Goal: Task Accomplishment & Management: Use online tool/utility

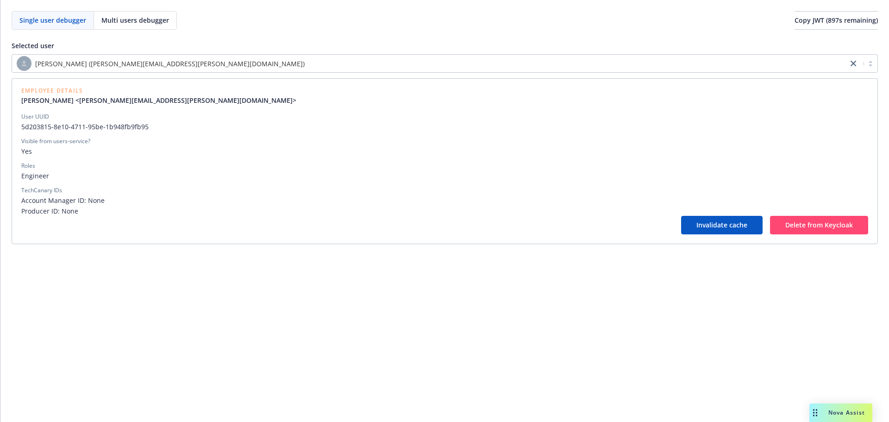
click at [204, 62] on div "[PERSON_NAME] ([PERSON_NAME][EMAIL_ADDRESS][PERSON_NAME][DOMAIN_NAME])" at bounding box center [430, 63] width 826 height 15
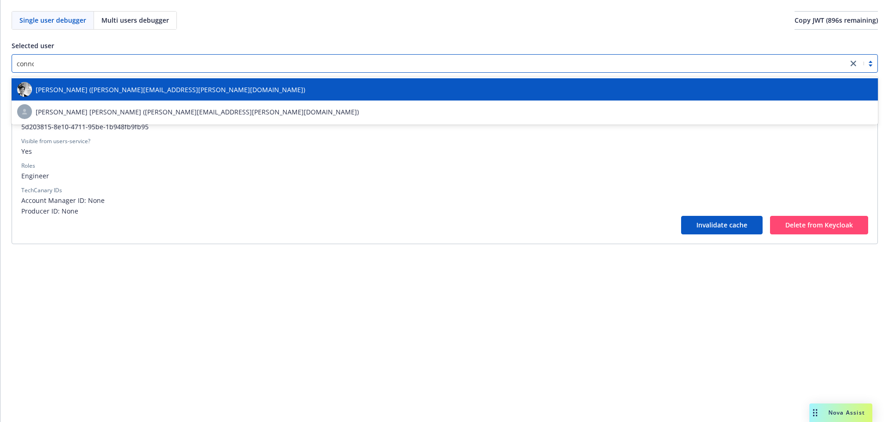
type input "[PERSON_NAME]"
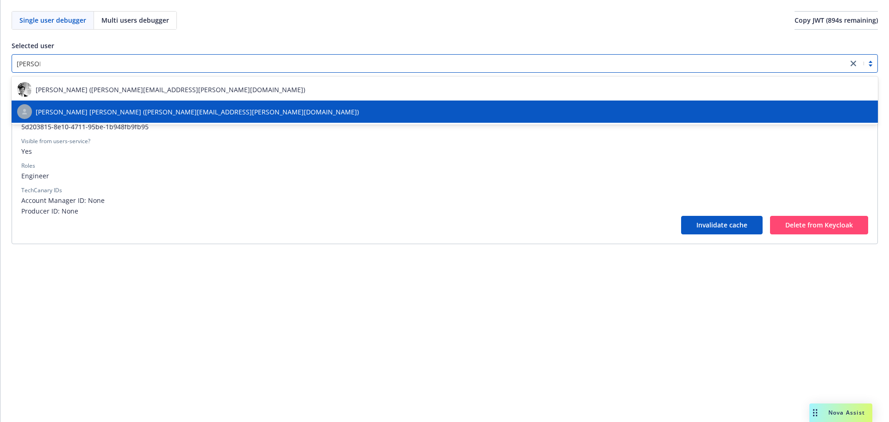
click at [199, 104] on div "[PERSON_NAME] [PERSON_NAME] ([PERSON_NAME][EMAIL_ADDRESS][PERSON_NAME][DOMAIN_N…" at bounding box center [444, 111] width 855 height 15
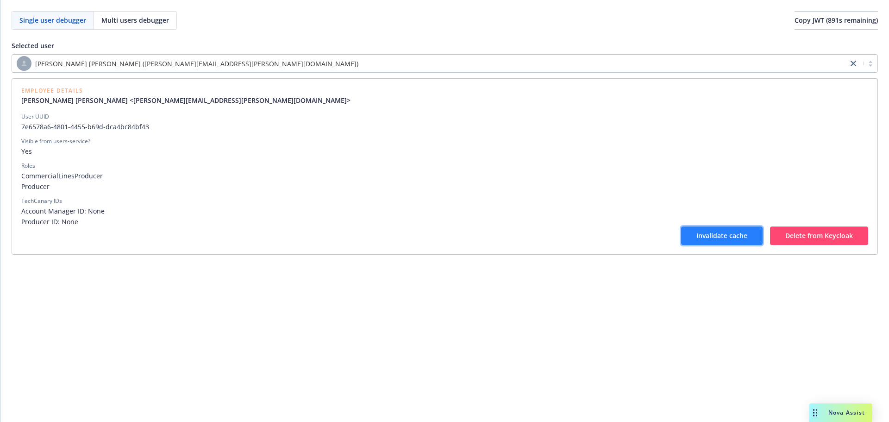
click at [714, 243] on button "Invalidate cache" at bounding box center [721, 235] width 81 height 19
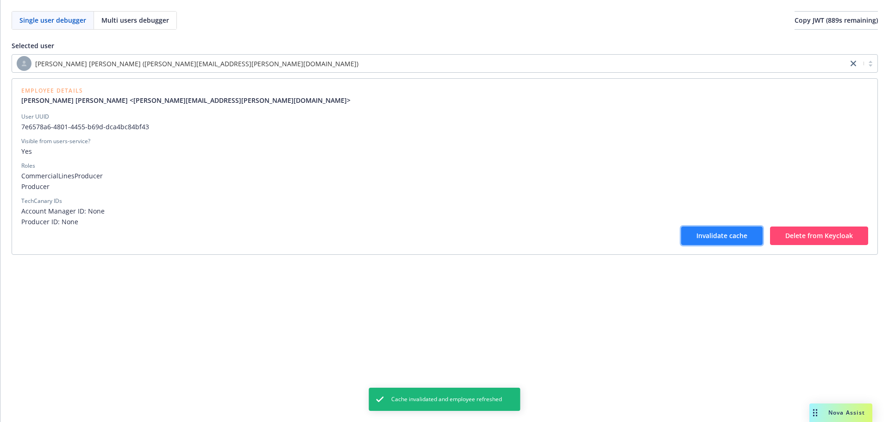
click at [712, 240] on button "Invalidate cache" at bounding box center [721, 235] width 81 height 19
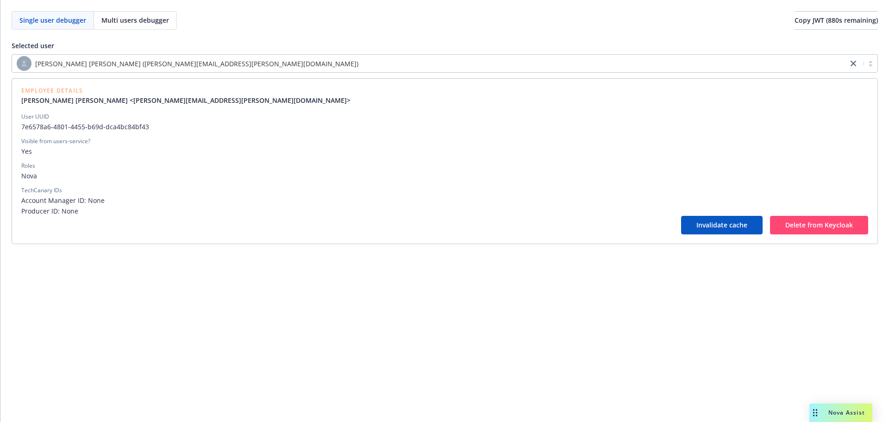
click at [282, 207] on span "Producer ID: None" at bounding box center [444, 211] width 847 height 10
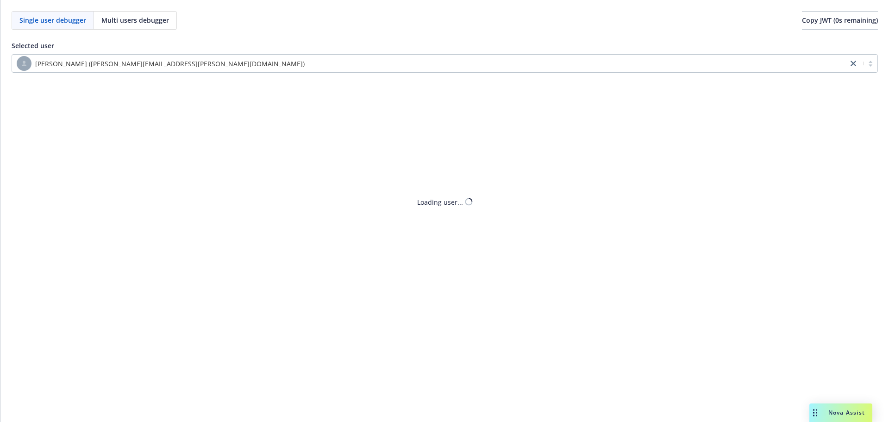
click at [220, 65] on div "Single user debugger Multi users debugger Copy JWT ( 0 s remaining) Selected us…" at bounding box center [444, 211] width 888 height 422
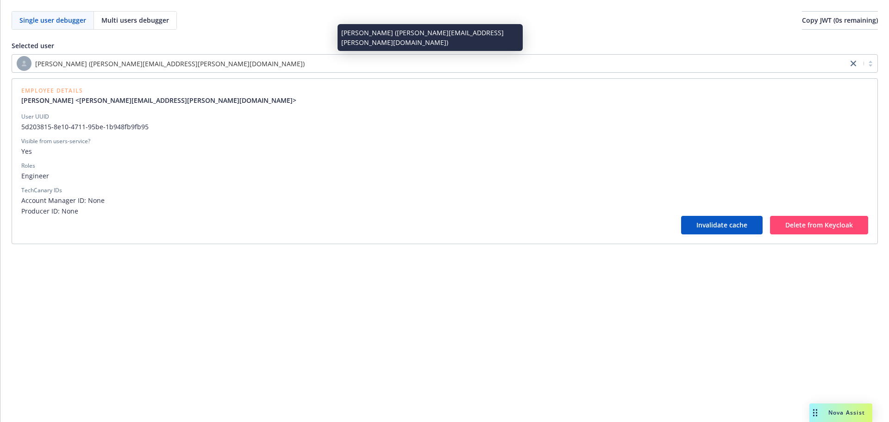
click at [194, 61] on div "[PERSON_NAME] ([PERSON_NAME][EMAIL_ADDRESS][PERSON_NAME][DOMAIN_NAME])" at bounding box center [430, 63] width 826 height 15
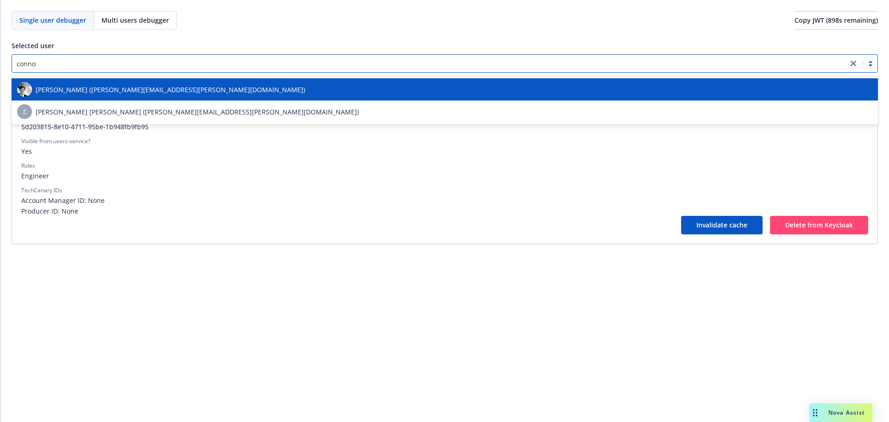
type input "[PERSON_NAME]"
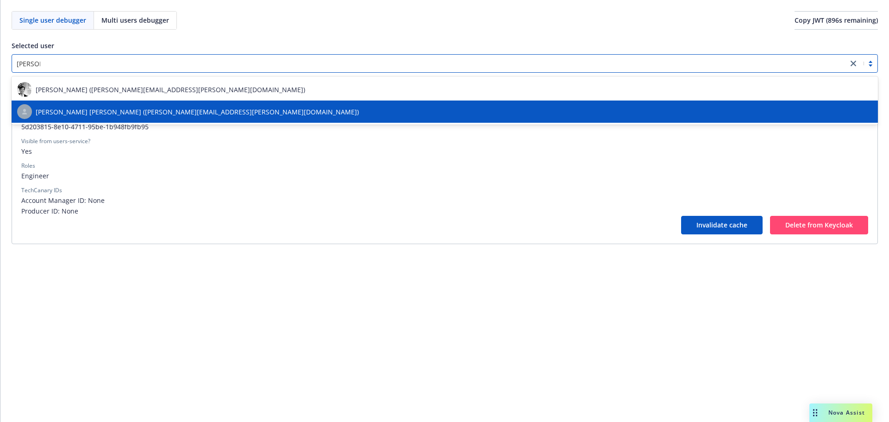
drag, startPoint x: 158, startPoint y: 99, endPoint x: 159, endPoint y: 106, distance: 7.5
click at [159, 106] on div "[PERSON_NAME] ([PERSON_NAME][EMAIL_ADDRESS][PERSON_NAME][DOMAIN_NAME]) [PERSON_…" at bounding box center [445, 100] width 866 height 48
click at [158, 107] on span "[PERSON_NAME] [PERSON_NAME] ([PERSON_NAME][EMAIL_ADDRESS][PERSON_NAME][DOMAIN_N…" at bounding box center [197, 112] width 323 height 10
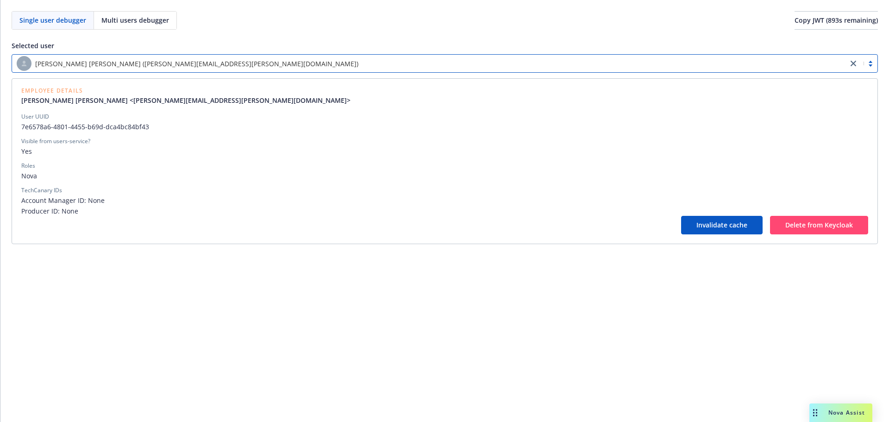
click at [283, 251] on div "Single user debugger Multi users debugger Copy JWT ( 893 s remaining) Selected …" at bounding box center [444, 127] width 888 height 255
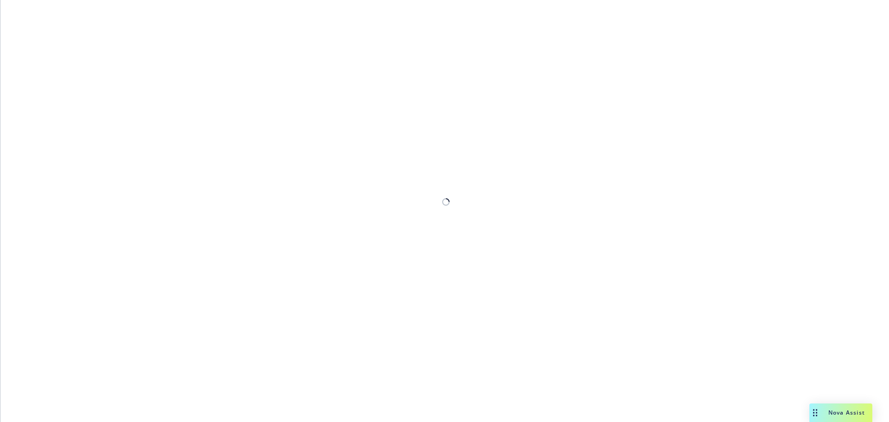
click at [252, 55] on div at bounding box center [444, 211] width 888 height 422
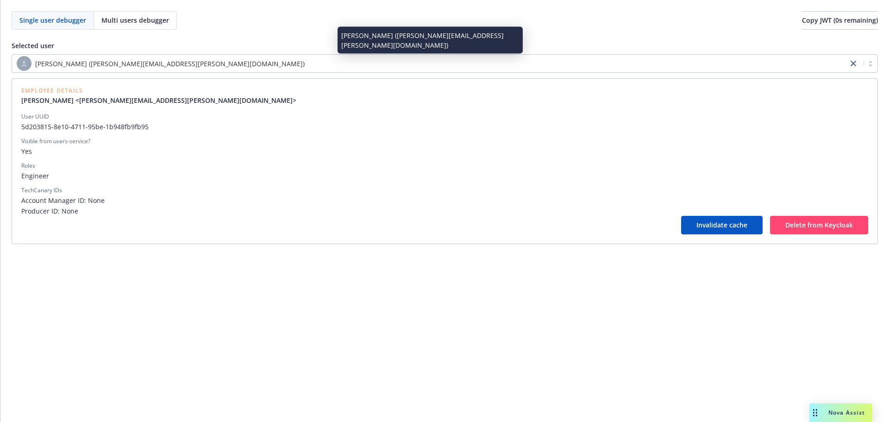
click at [194, 64] on div "[PERSON_NAME] ([PERSON_NAME][EMAIL_ADDRESS][PERSON_NAME][DOMAIN_NAME])" at bounding box center [430, 63] width 826 height 15
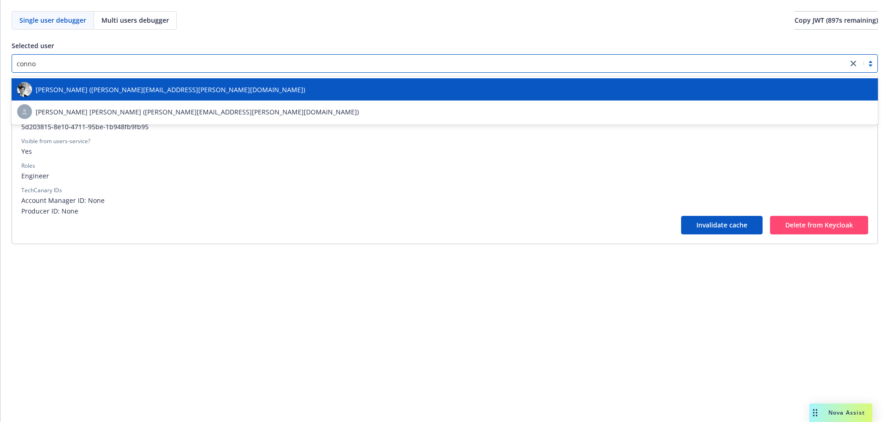
type input "[PERSON_NAME]"
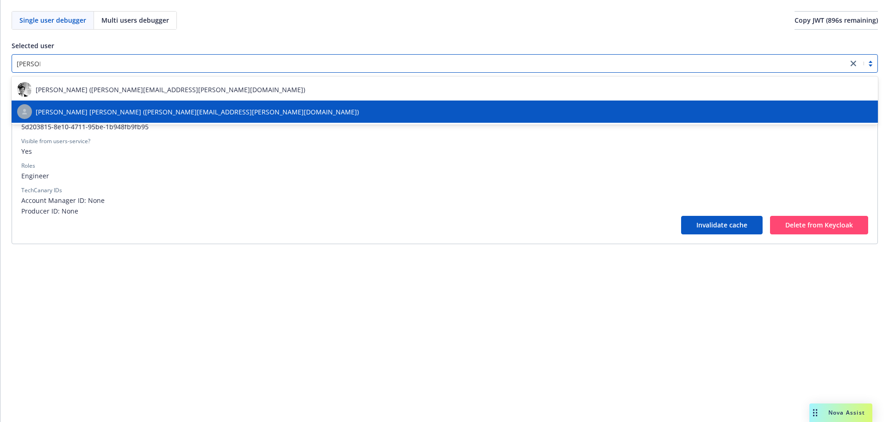
click at [156, 114] on span "[PERSON_NAME] [PERSON_NAME] ([PERSON_NAME][EMAIL_ADDRESS][PERSON_NAME][DOMAIN_N…" at bounding box center [197, 112] width 323 height 10
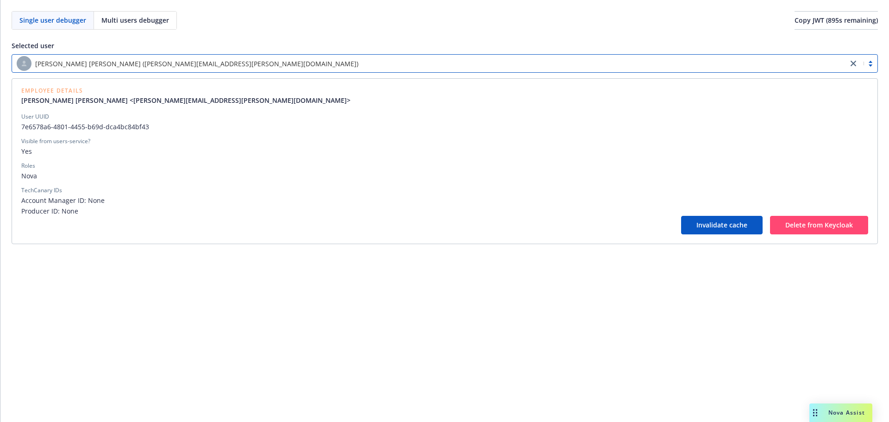
click at [386, 60] on div "[PERSON_NAME] [PERSON_NAME] ([PERSON_NAME][EMAIL_ADDRESS][PERSON_NAME][DOMAIN_N…" at bounding box center [430, 63] width 826 height 15
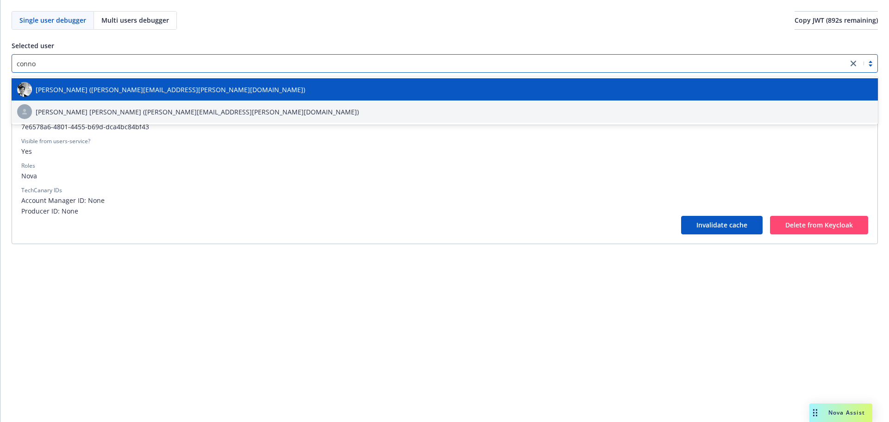
type input "[PERSON_NAME]"
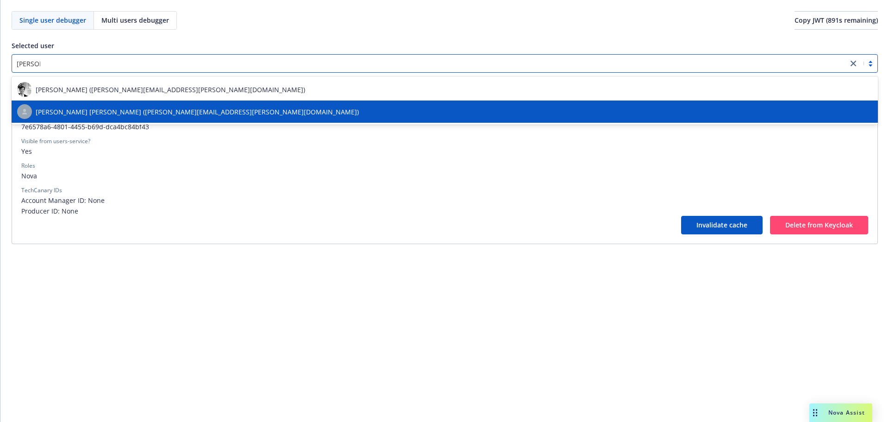
click at [345, 114] on div "[PERSON_NAME] [PERSON_NAME] ([PERSON_NAME][EMAIL_ADDRESS][PERSON_NAME][DOMAIN_N…" at bounding box center [444, 111] width 855 height 15
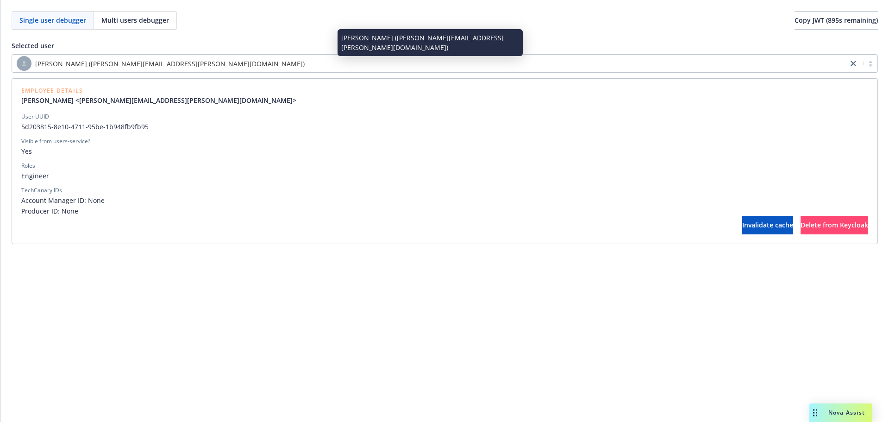
click at [575, 68] on div "[PERSON_NAME] ([PERSON_NAME][EMAIL_ADDRESS][PERSON_NAME][DOMAIN_NAME])" at bounding box center [430, 63] width 826 height 15
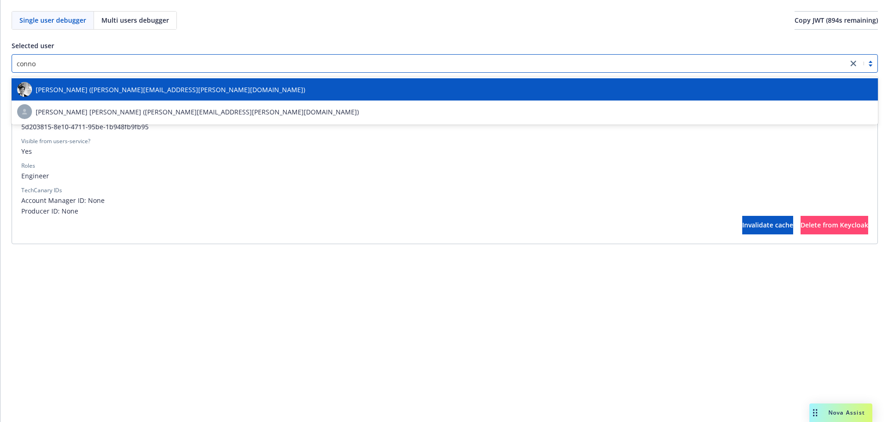
type input "[PERSON_NAME]"
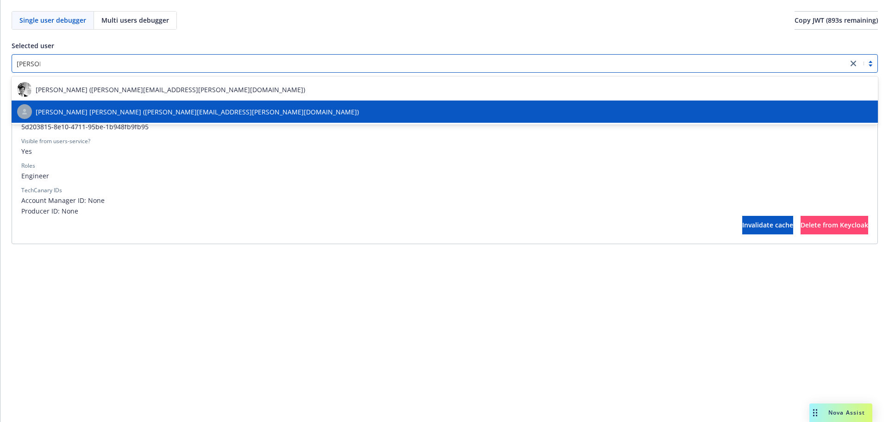
click at [535, 104] on div "[PERSON_NAME] [PERSON_NAME] ([PERSON_NAME][EMAIL_ADDRESS][PERSON_NAME][DOMAIN_N…" at bounding box center [445, 111] width 866 height 22
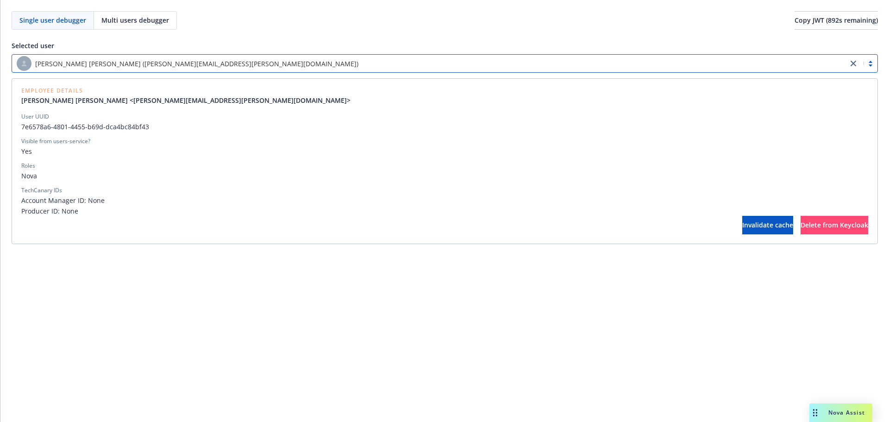
click at [819, 212] on span "Producer ID: None" at bounding box center [444, 211] width 847 height 10
click at [817, 216] on button "Delete from Keycloak" at bounding box center [834, 225] width 68 height 19
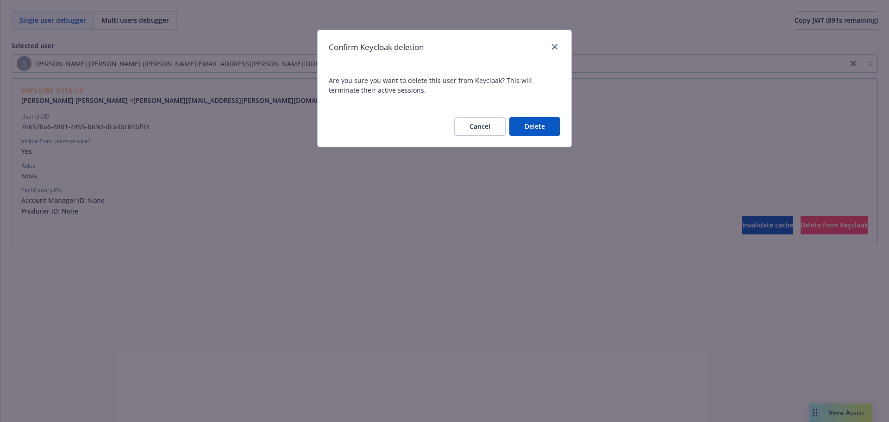
click at [533, 126] on button "Delete" at bounding box center [534, 126] width 51 height 19
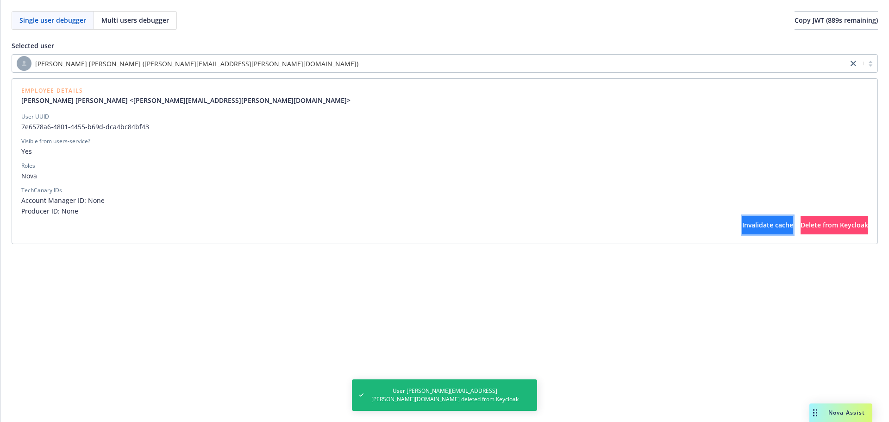
click at [742, 223] on span "Invalidate cache" at bounding box center [767, 224] width 51 height 9
